Goal: Transaction & Acquisition: Purchase product/service

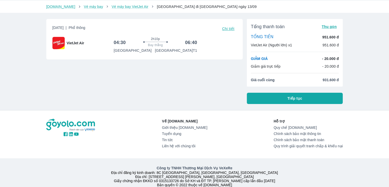
scroll to position [26, 0]
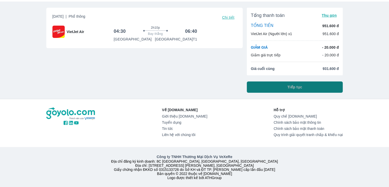
click at [274, 87] on button "Tiếp tục" at bounding box center [295, 86] width 96 height 11
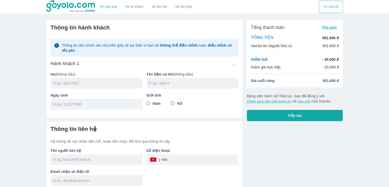
click at [115, 80] on div at bounding box center [97, 83] width 92 height 11
type input "D"
drag, startPoint x: 64, startPoint y: 84, endPoint x: 102, endPoint y: 83, distance: 38.9
click at [102, 83] on input "DANG THI HAI YEN" at bounding box center [97, 83] width 90 height 5
type input "DANG"
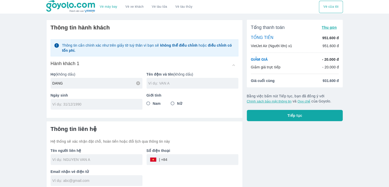
click at [162, 81] on input "text" at bounding box center [194, 83] width 90 height 5
type input "HAI YEN"
click at [111, 108] on div at bounding box center [97, 104] width 92 height 11
type input "[DATE]"
click at [172, 103] on input "Nữ" at bounding box center [172, 103] width 9 height 9
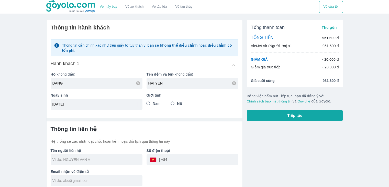
radio input "true"
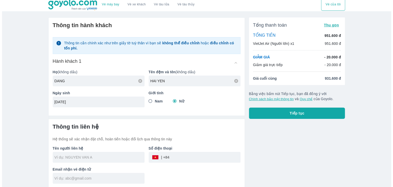
scroll to position [3, 0]
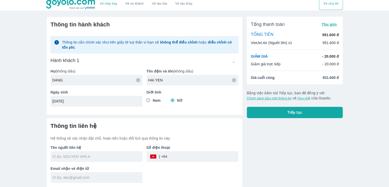
click at [89, 156] on input "text" at bounding box center [97, 156] width 90 height 5
type input "DANG"
type input "HAI YEN"
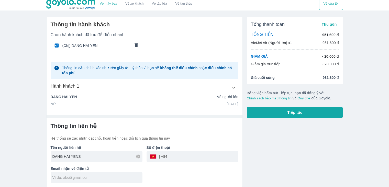
type input "DANG HAI YEN"
click at [183, 154] on input "tel" at bounding box center [202, 156] width 71 height 12
type input "0942561266"
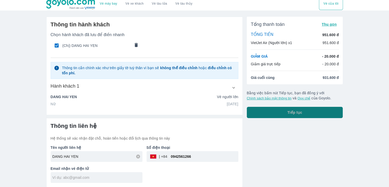
click at [311, 114] on button "Tiếp tục" at bounding box center [295, 112] width 96 height 11
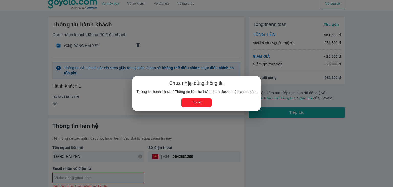
click at [207, 105] on button "Trở lại" at bounding box center [197, 102] width 30 height 8
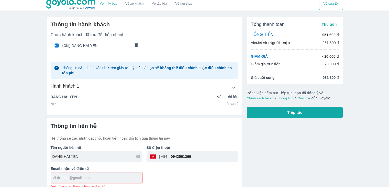
click at [112, 175] on input "text" at bounding box center [98, 177] width 90 height 5
type input "[EMAIL_ADDRESS][DOMAIN_NAME]"
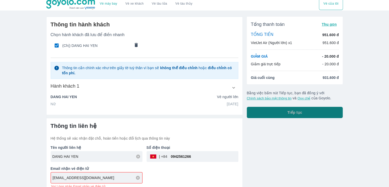
click at [280, 115] on button "Tiếp tục" at bounding box center [295, 112] width 96 height 11
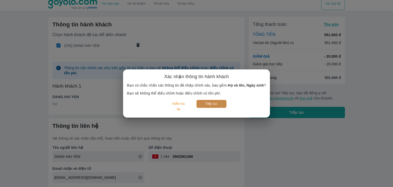
click at [199, 104] on button "Tiếp tục" at bounding box center [212, 104] width 30 height 8
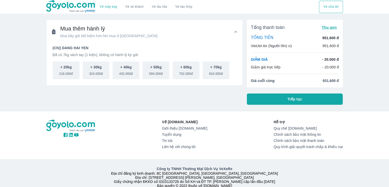
scroll to position [17, 0]
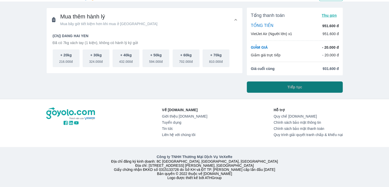
click at [264, 81] on button "Tiếp tục" at bounding box center [295, 86] width 96 height 11
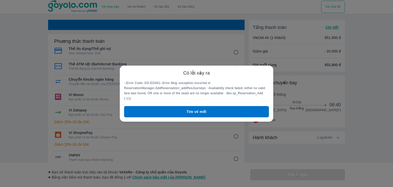
click at [199, 106] on button "Tìm vé mới" at bounding box center [196, 111] width 145 height 11
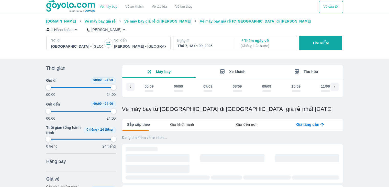
scroll to position [0, 74]
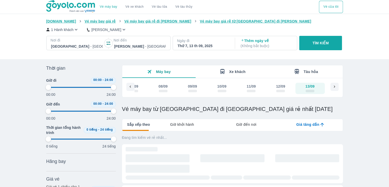
type input "97.9166666666667"
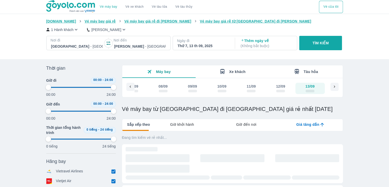
type input "97.9166666666667"
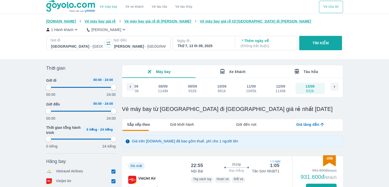
type input "97.9166666666667"
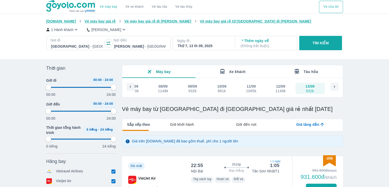
type input "97.9166666666667"
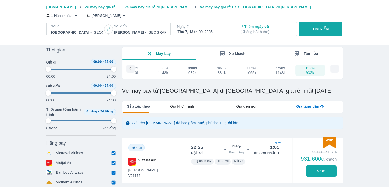
scroll to position [51, 0]
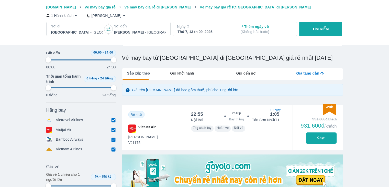
type input "97.9166666666667"
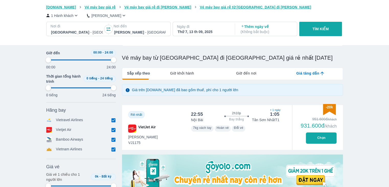
type input "97.9166666666667"
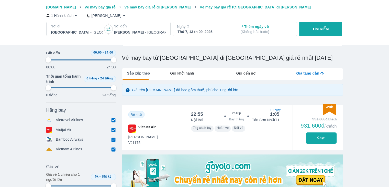
type input "97.9166666666667"
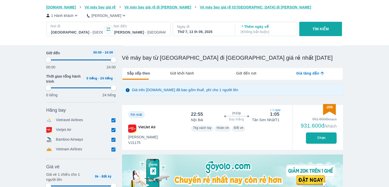
type input "97.9166666666667"
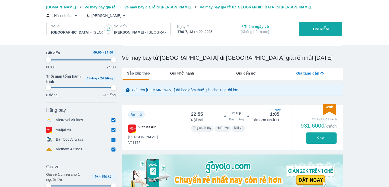
type input "97.9166666666667"
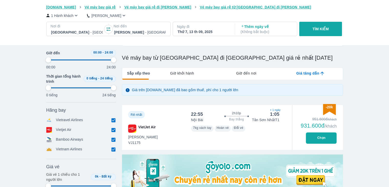
type input "97.9166666666667"
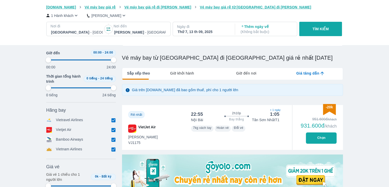
type input "97.9166666666667"
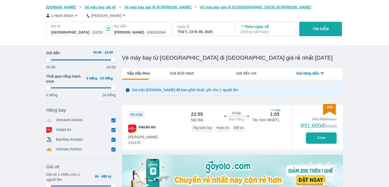
type input "97.9166666666667"
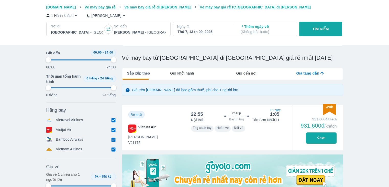
type input "97.9166666666667"
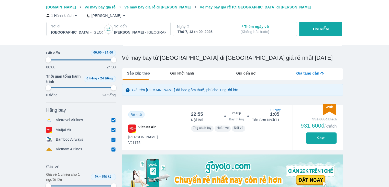
type input "97.9166666666667"
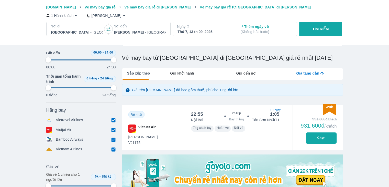
type input "97.9166666666667"
click at [309, 135] on button "Chọn" at bounding box center [321, 137] width 31 height 11
type input "97.9166666666667"
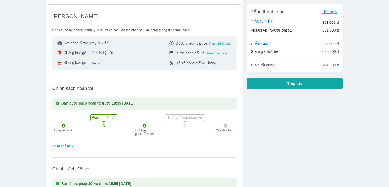
scroll to position [51, 0]
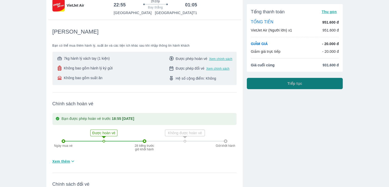
click at [286, 86] on button "Tiếp tục" at bounding box center [295, 83] width 96 height 11
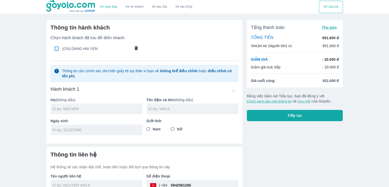
click at [107, 113] on div at bounding box center [97, 108] width 92 height 11
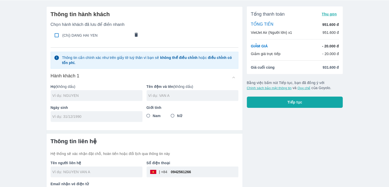
scroll to position [26, 0]
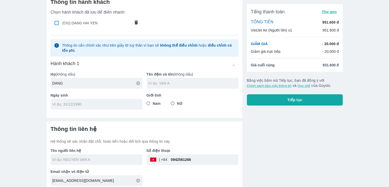
type input "DANG"
click at [191, 82] on input "text" at bounding box center [194, 83] width 90 height 5
type input "HAI YEN"
drag, startPoint x: 189, startPoint y: 82, endPoint x: 121, endPoint y: 104, distance: 71.5
click at [121, 104] on input "tel" at bounding box center [94, 104] width 85 height 5
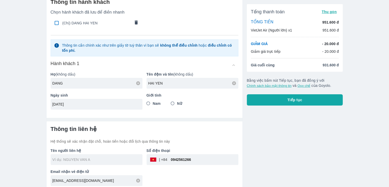
type input "[DATE]"
click at [174, 103] on input "Nữ" at bounding box center [172, 103] width 9 height 9
radio input "true"
click at [116, 157] on input "text" at bounding box center [97, 159] width 90 height 5
type input "DANG"
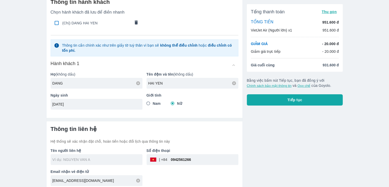
type input "DANG HAI YEN"
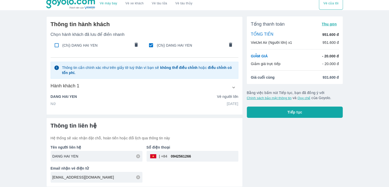
scroll to position [3, 0]
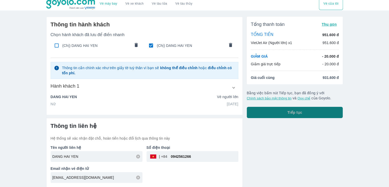
click at [268, 109] on button "Tiếp tục" at bounding box center [295, 112] width 96 height 11
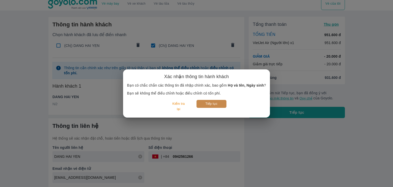
click at [218, 104] on button "Tiếp tục" at bounding box center [212, 104] width 30 height 8
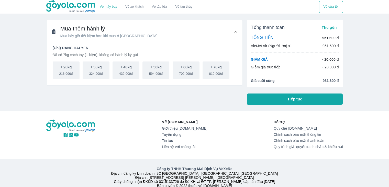
click at [287, 98] on button "Tiếp tục" at bounding box center [295, 98] width 96 height 11
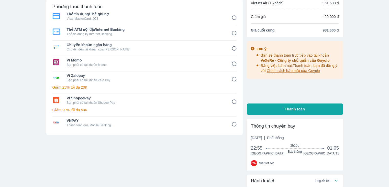
scroll to position [26, 0]
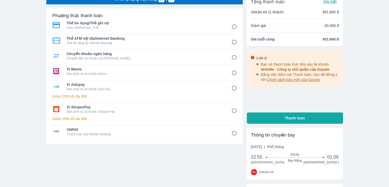
click at [376, 81] on div "Vé máy bay Vé xe khách Vé tàu lửa Vé tàu thủy Vé của tôi Vé sẽ tự động hủy tron…" at bounding box center [194, 105] width 389 height 262
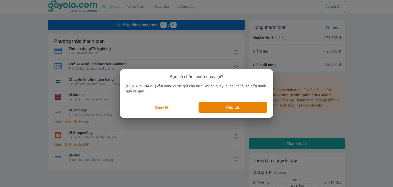
click at [186, 103] on button "Quay lại" at bounding box center [162, 107] width 73 height 11
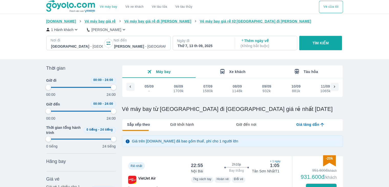
scroll to position [0, 74]
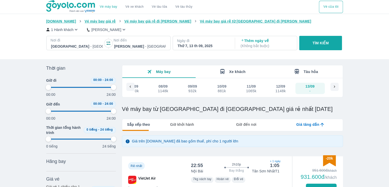
type input "97.9166666666667"
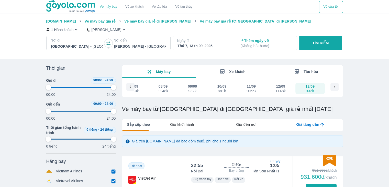
type input "97.9166666666667"
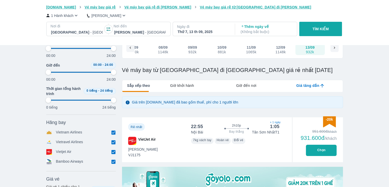
scroll to position [51, 0]
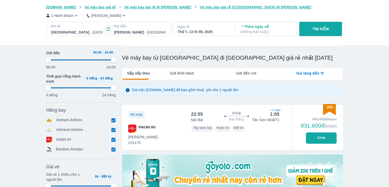
type input "97.9166666666667"
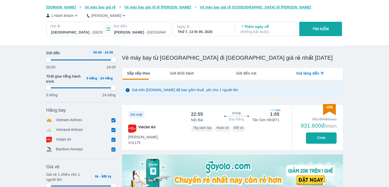
type input "97.9166666666667"
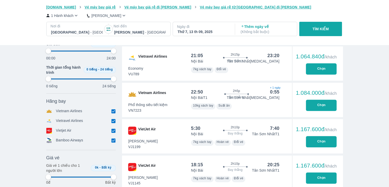
type input "97.9166666666667"
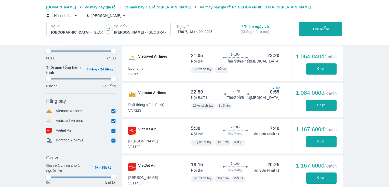
type input "97.9166666666667"
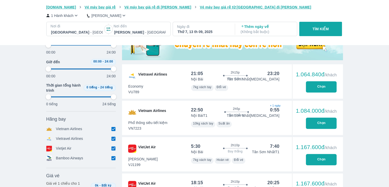
scroll to position [179, 0]
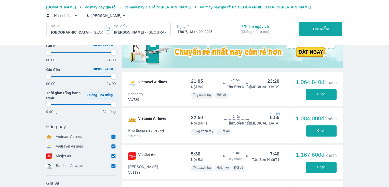
type input "97.9166666666667"
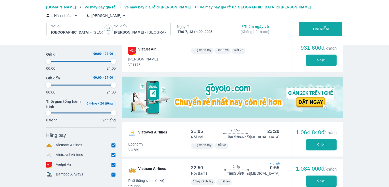
type input "97.9166666666667"
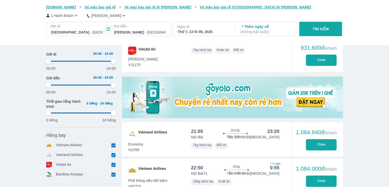
type input "97.9166666666667"
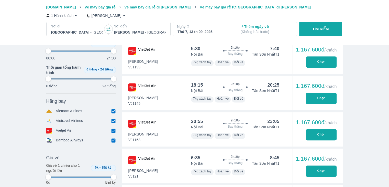
scroll to position [333, 0]
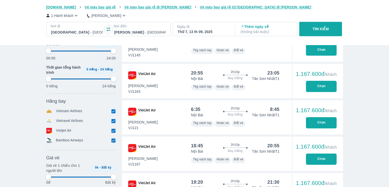
type input "97.9166666666667"
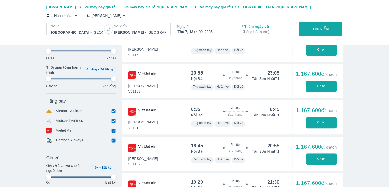
type input "97.9166666666667"
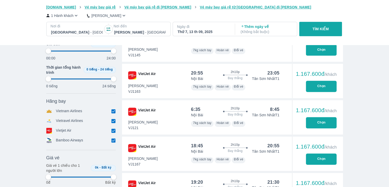
type input "97.9166666666667"
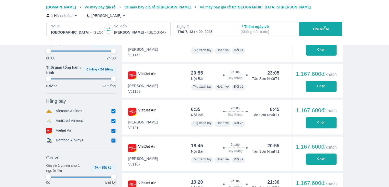
type input "97.9166666666667"
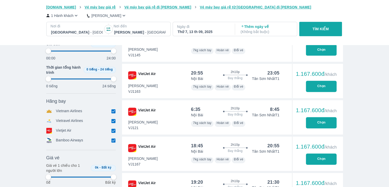
type input "97.9166666666667"
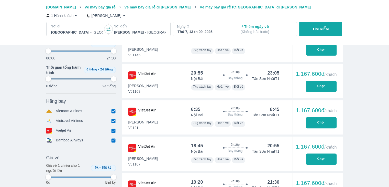
type input "97.9166666666667"
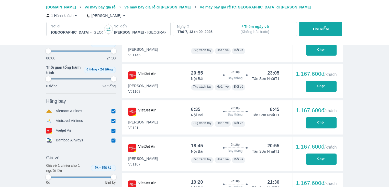
type input "97.9166666666667"
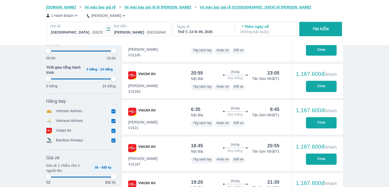
type input "97.9166666666667"
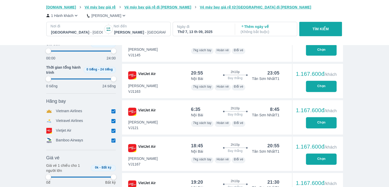
type input "97.9166666666667"
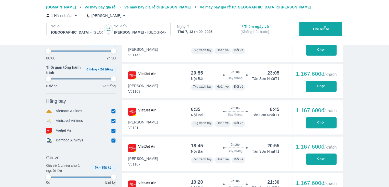
type input "97.9166666666667"
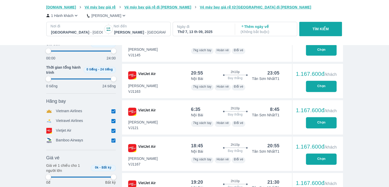
type input "97.9166666666667"
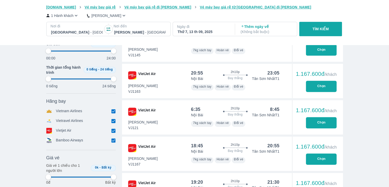
type input "97.9166666666667"
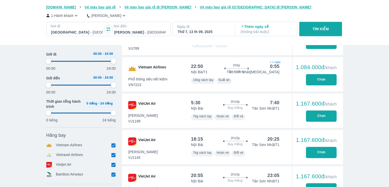
type input "97.9166666666667"
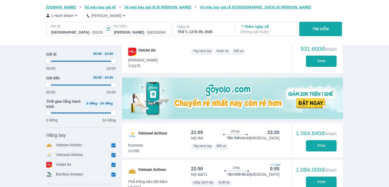
type input "97.9166666666667"
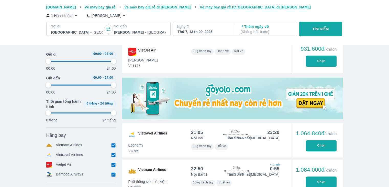
type input "97.9166666666667"
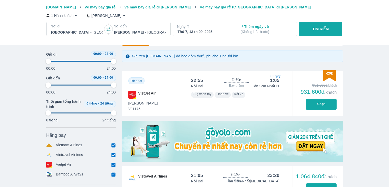
scroll to position [51, 0]
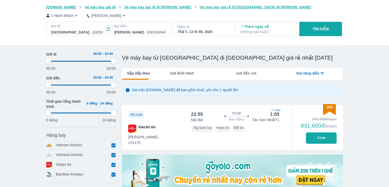
type input "97.9166666666667"
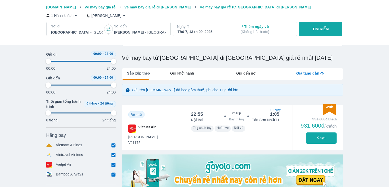
type input "97.9166666666667"
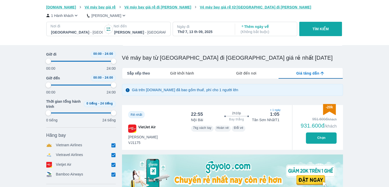
type input "97.9166666666667"
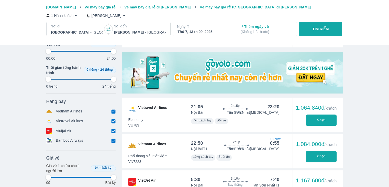
scroll to position [256, 0]
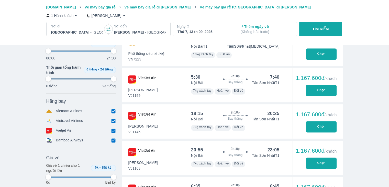
type input "97.9166666666667"
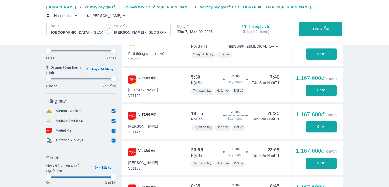
type input "97.9166666666667"
